Goal: Task Accomplishment & Management: Use online tool/utility

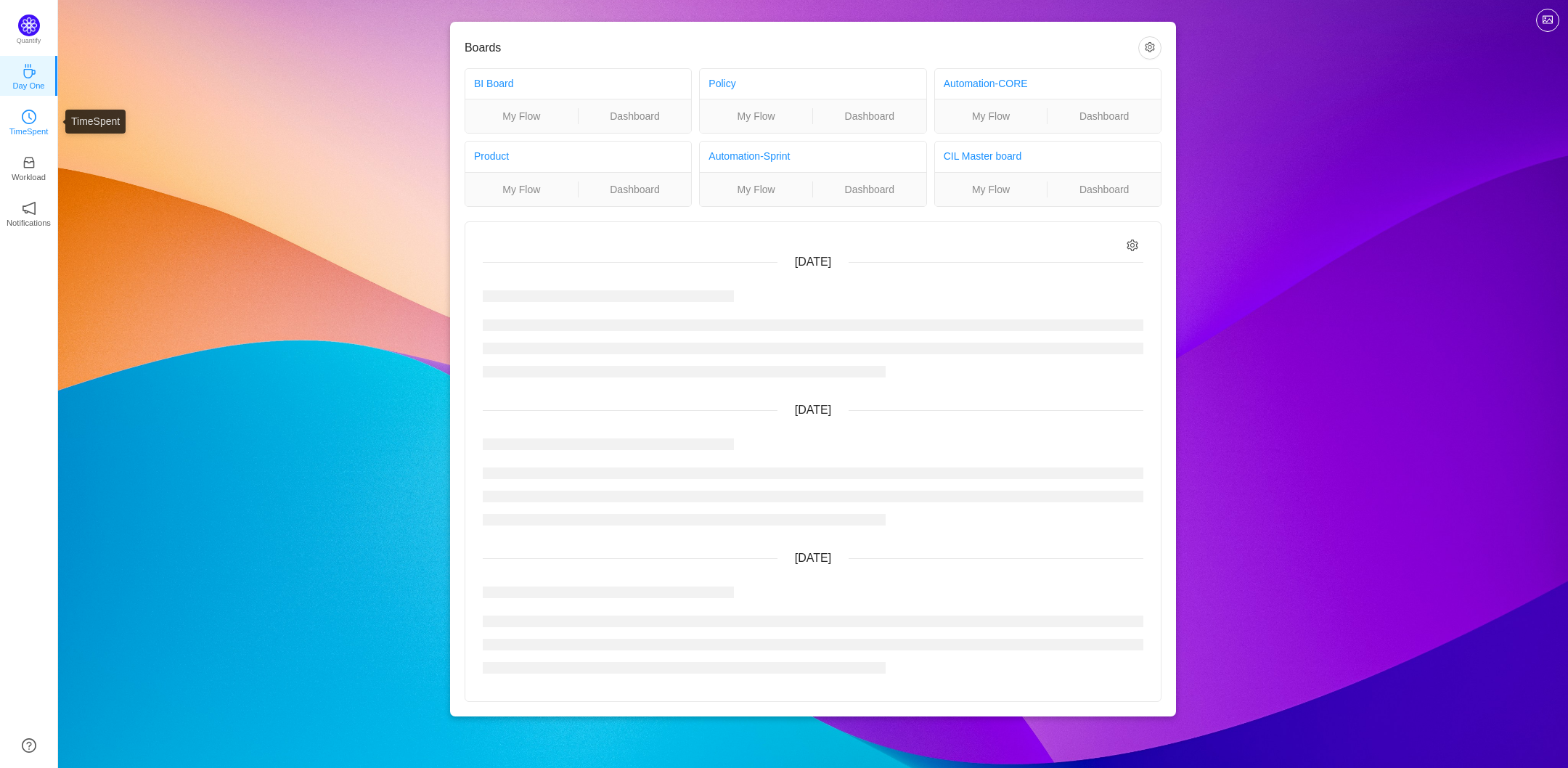
click at [30, 117] on icon "icon: clock-circle" at bounding box center [29, 117] width 15 height 15
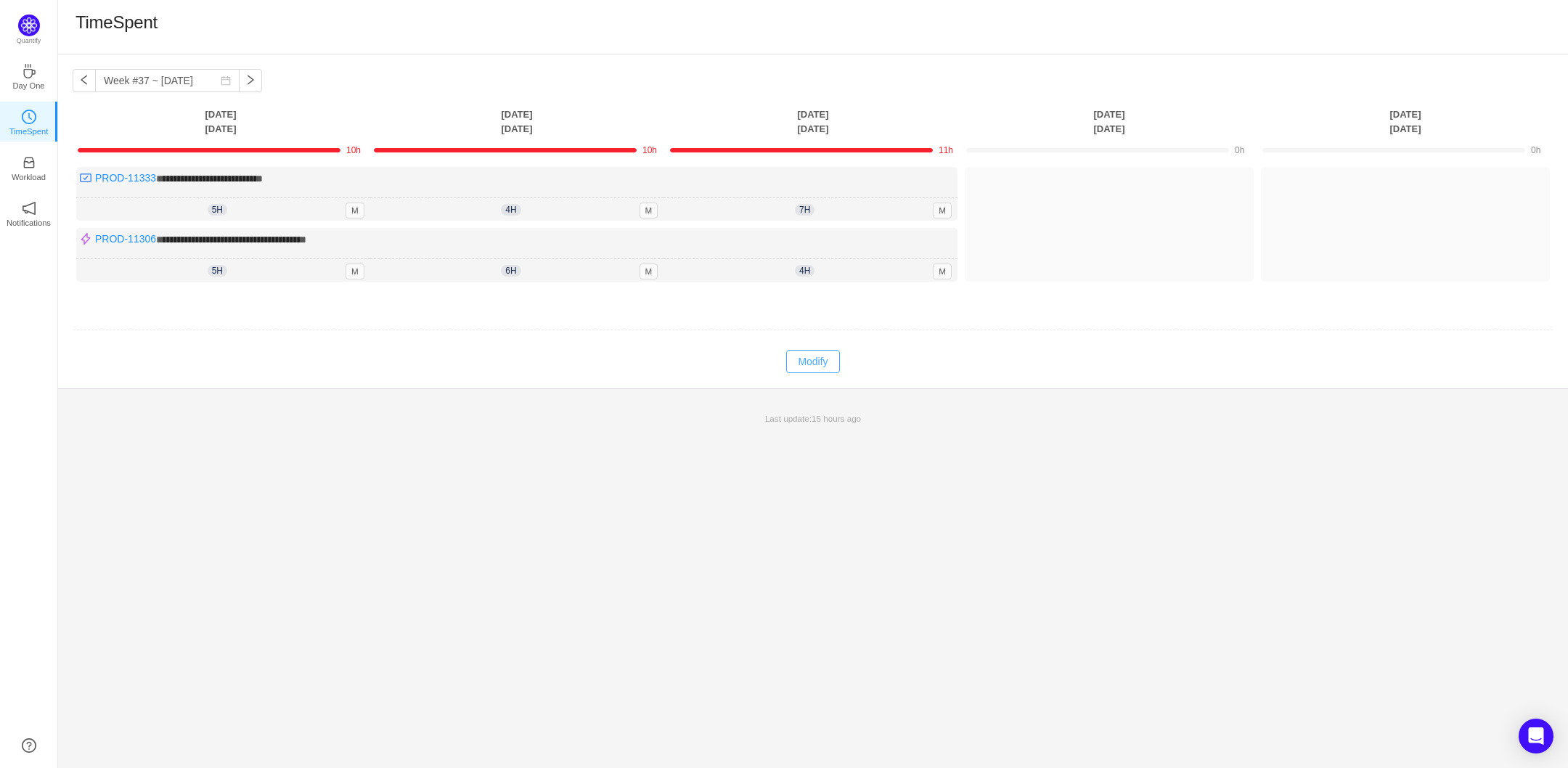
click at [798, 363] on button "Modify" at bounding box center [812, 362] width 53 height 23
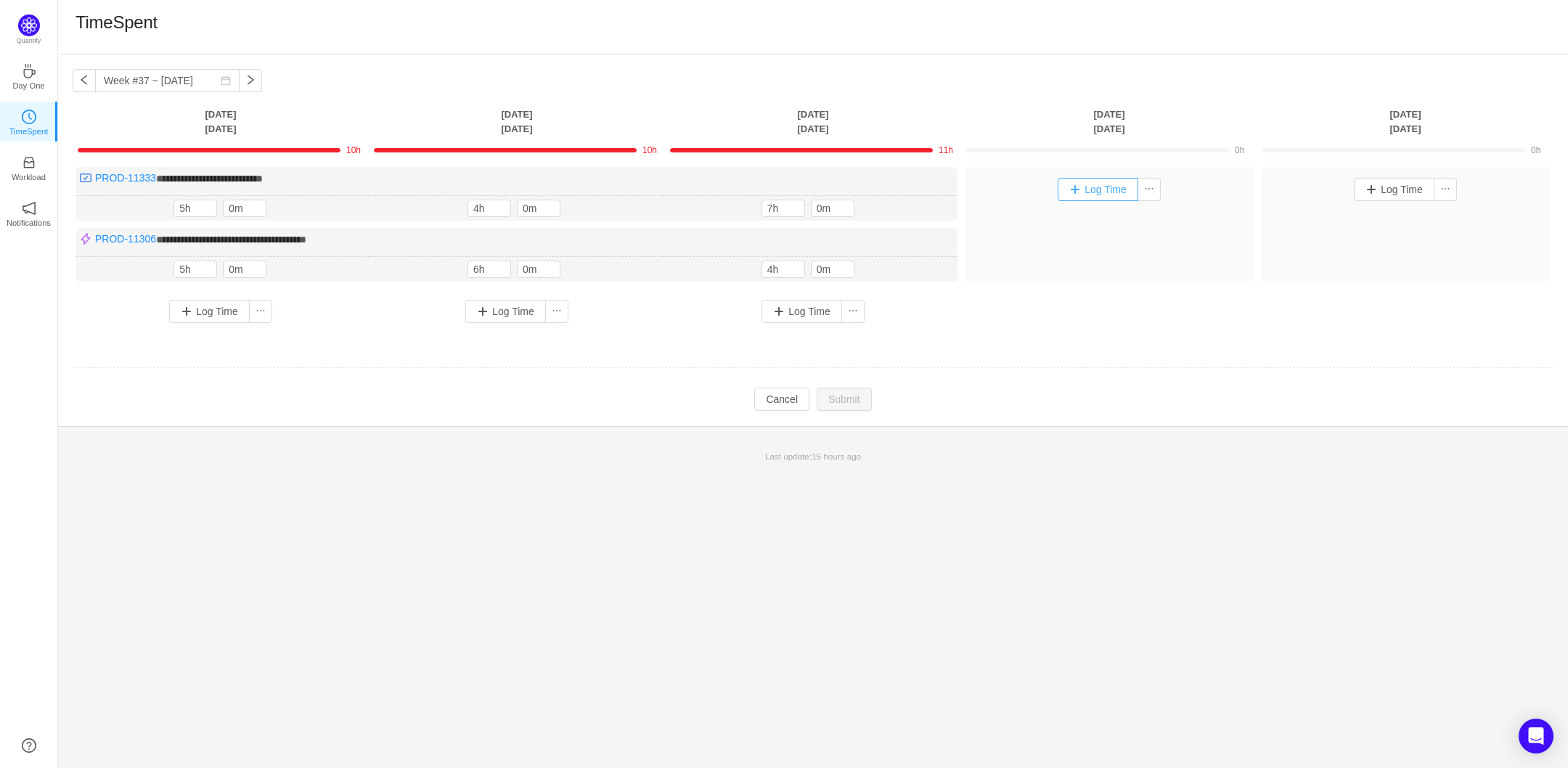
click at [1090, 192] on button "Log Time" at bounding box center [1098, 190] width 80 height 23
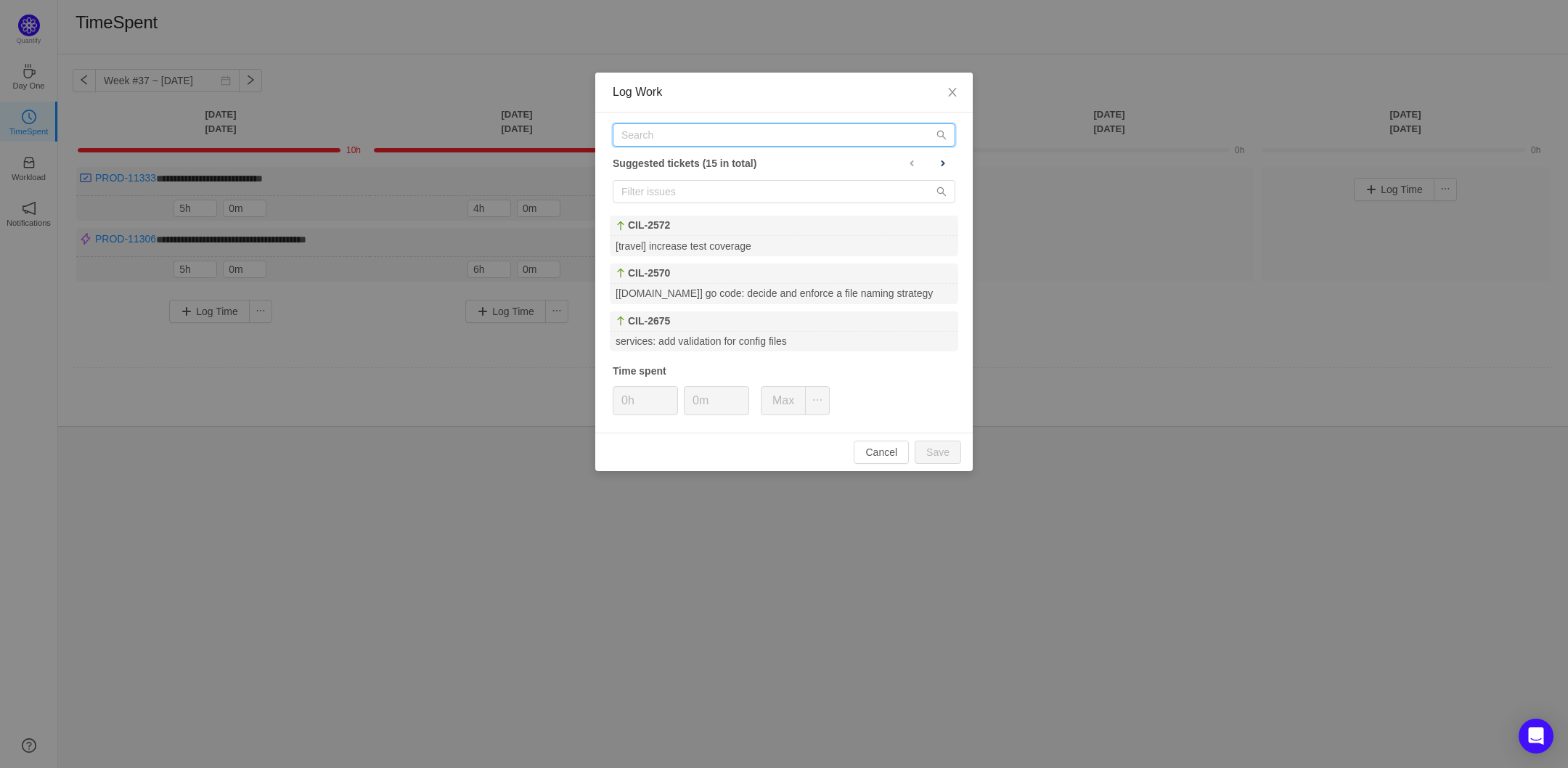
click at [716, 141] on input "text" at bounding box center [784, 135] width 343 height 23
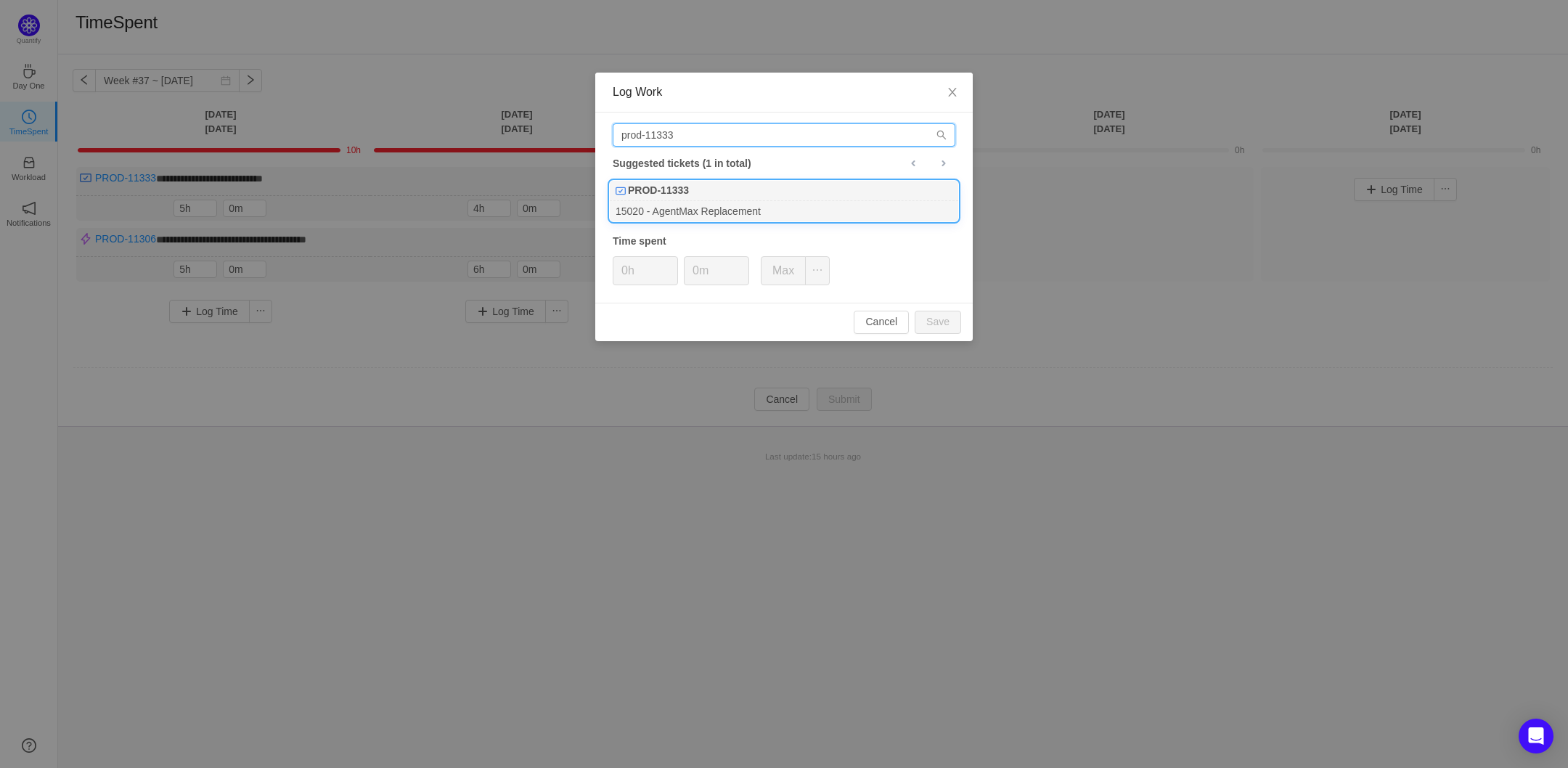
type input "prod-11333"
click at [659, 210] on div "15020 - AgentMax Replacement" at bounding box center [784, 211] width 349 height 20
click at [672, 263] on span "Increase Value" at bounding box center [669, 265] width 15 height 17
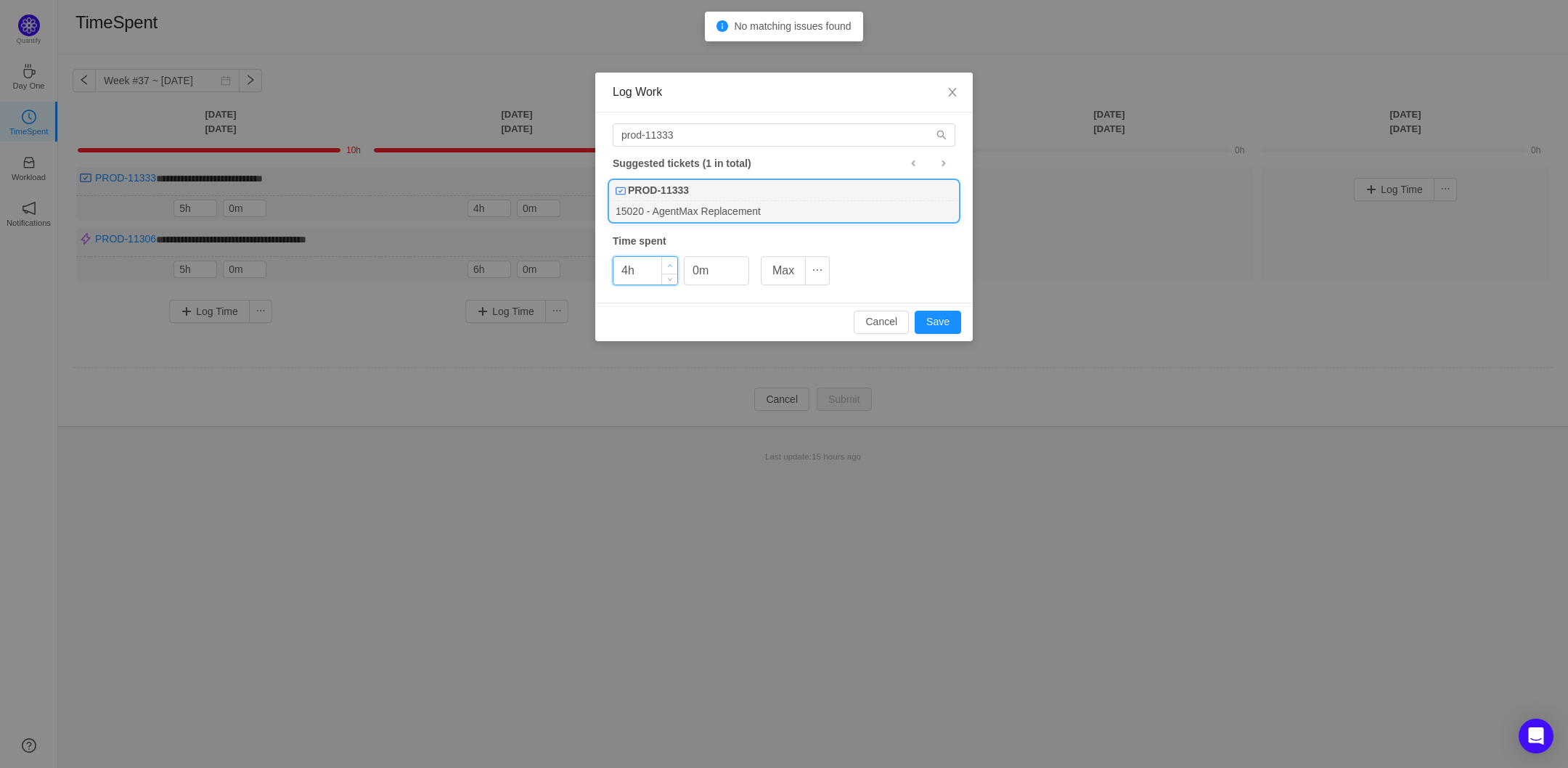
click at [672, 263] on span "Increase Value" at bounding box center [669, 265] width 15 height 17
click at [947, 330] on button "Save" at bounding box center [938, 322] width 47 height 23
type input "0h"
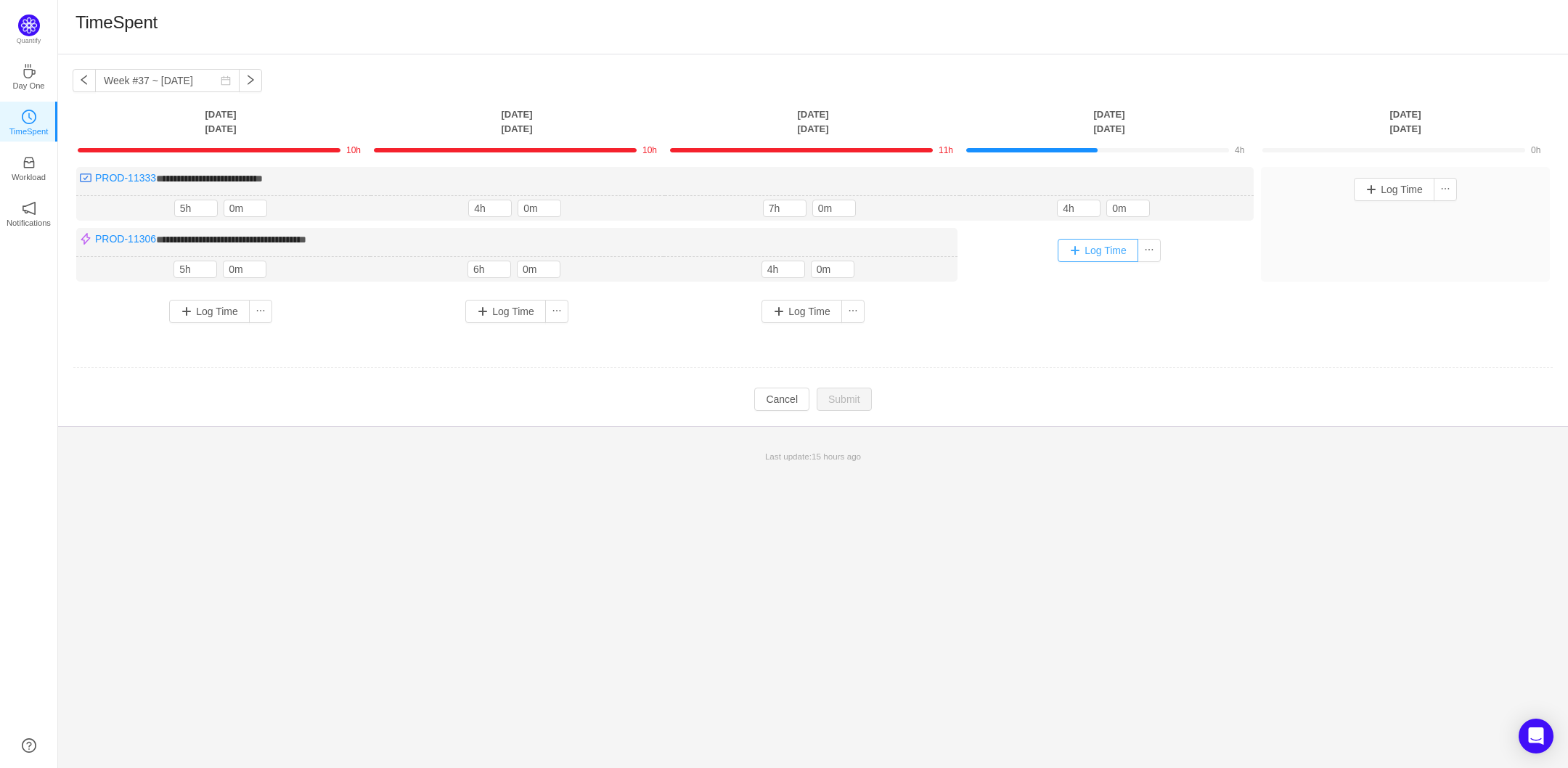
click at [1100, 244] on button "Log Time" at bounding box center [1098, 250] width 80 height 23
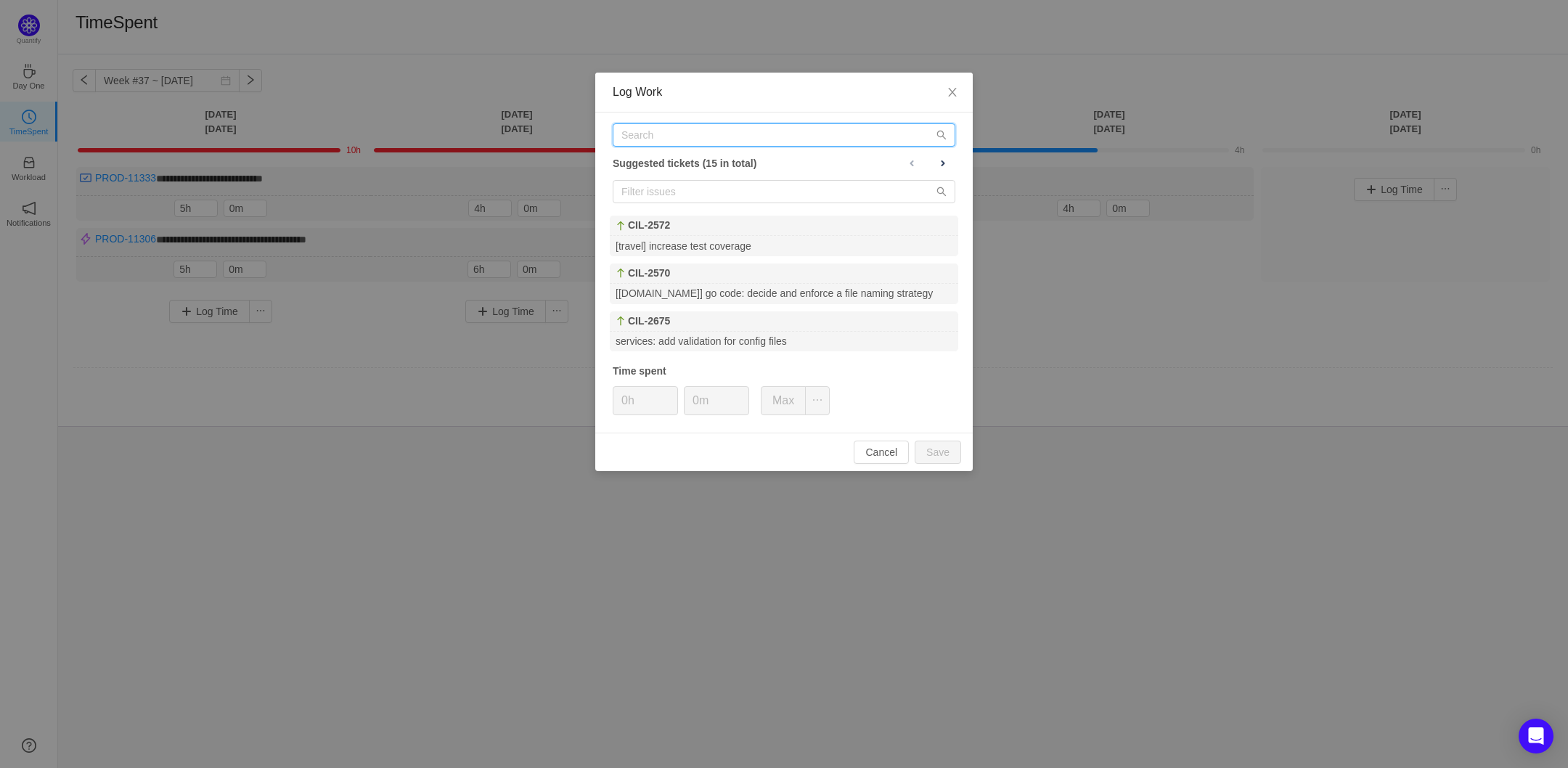
click at [710, 137] on input "text" at bounding box center [784, 135] width 343 height 23
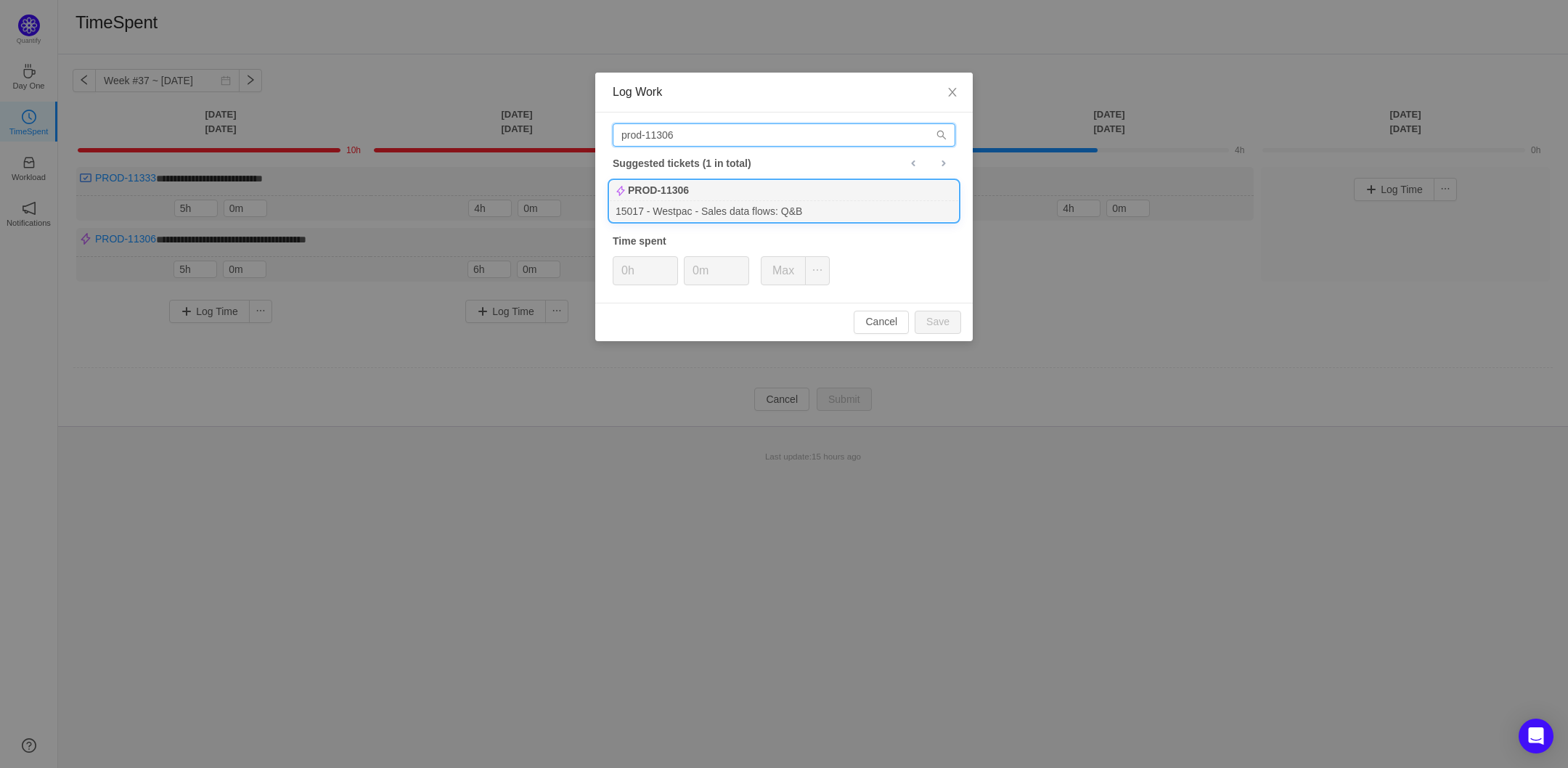
type input "prod-11306"
click at [713, 209] on div "15017 - Westpac - Sales data flows: Q&B" at bounding box center [784, 211] width 349 height 20
click at [678, 269] on div "0h" at bounding box center [645, 271] width 66 height 29
click at [673, 264] on span "Increase Value" at bounding box center [669, 265] width 15 height 17
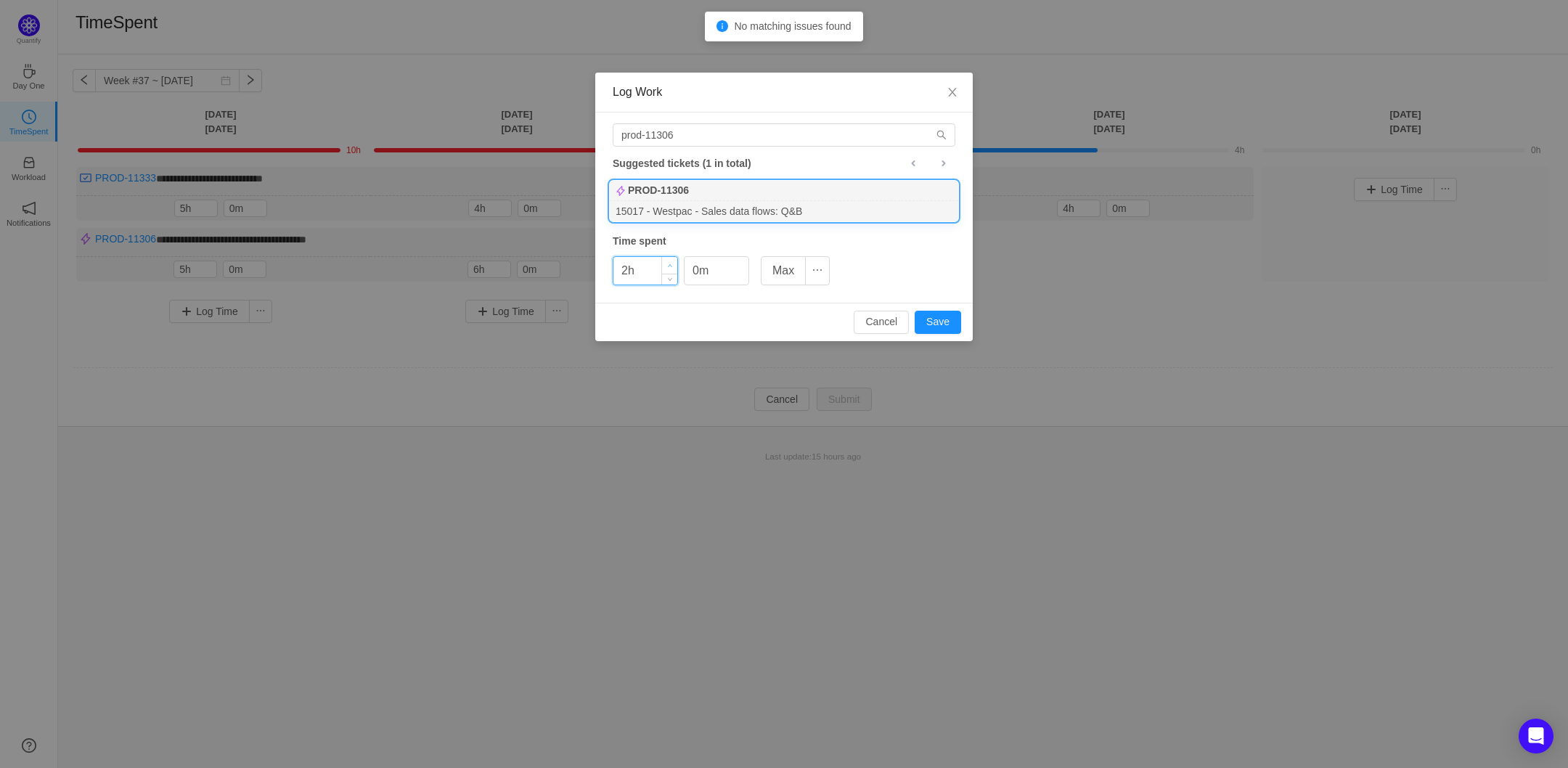
click at [673, 264] on span "Increase Value" at bounding box center [669, 265] width 15 height 17
click at [943, 326] on button "Save" at bounding box center [938, 322] width 47 height 23
type input "0h"
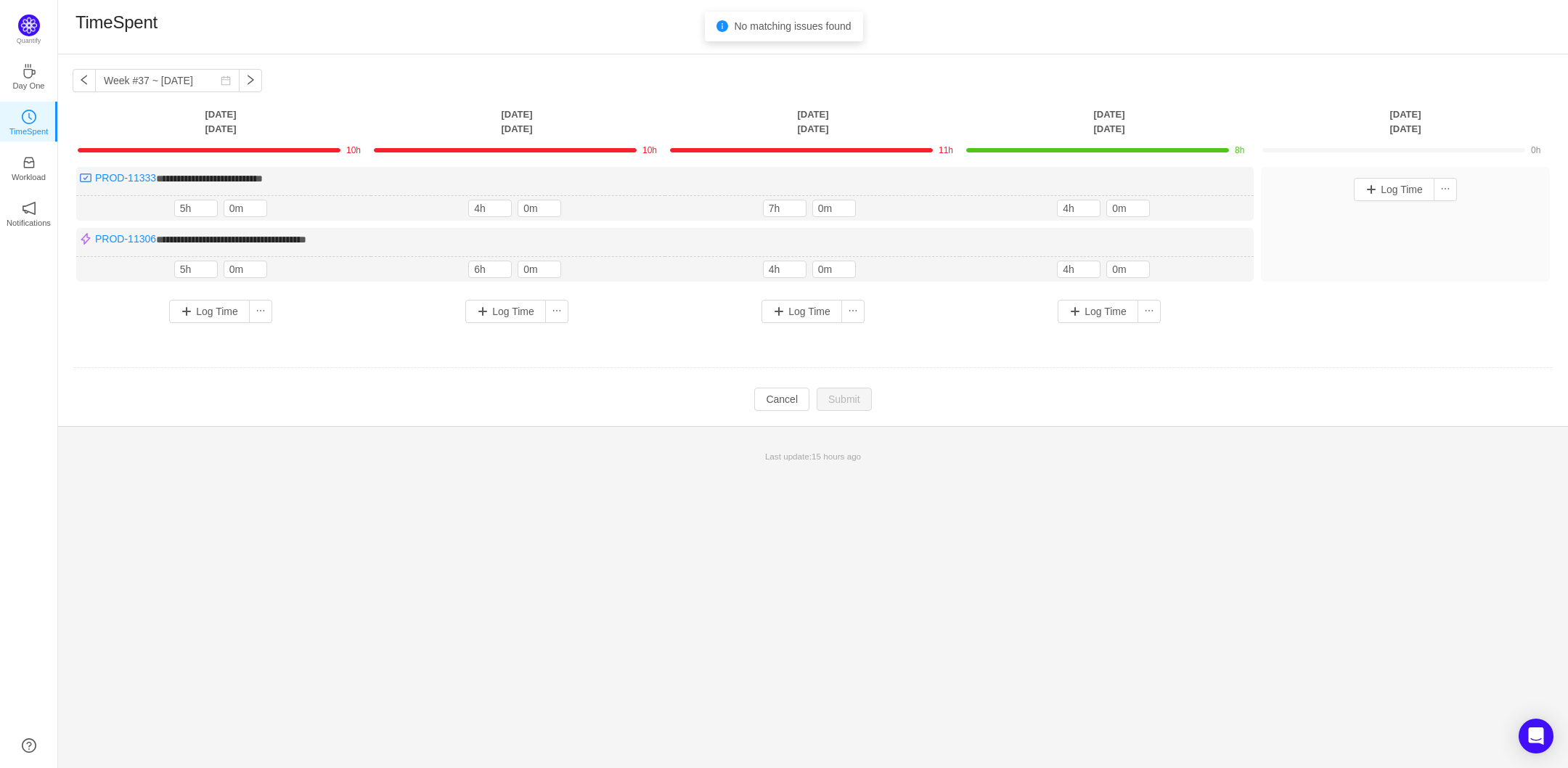
click at [1081, 492] on div "**********" at bounding box center [813, 411] width 1510 height 713
